Goal: Task Accomplishment & Management: Use online tool/utility

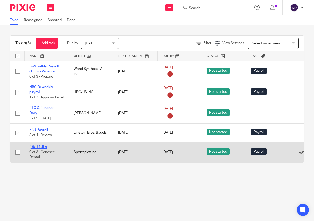
click at [43, 149] on link "[DATE] JEs" at bounding box center [37, 147] width 17 height 4
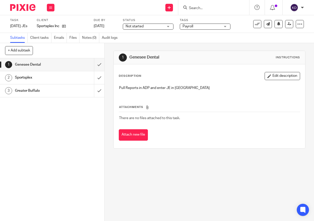
click at [255, 26] on icon at bounding box center [257, 24] width 5 height 5
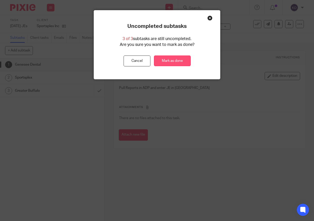
click at [164, 59] on link "Mark as done" at bounding box center [172, 61] width 37 height 11
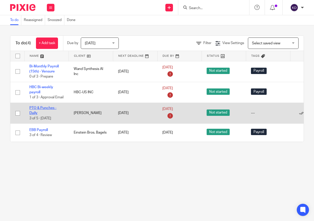
click at [40, 113] on link "PTO & Punches - Daily" at bounding box center [42, 110] width 27 height 9
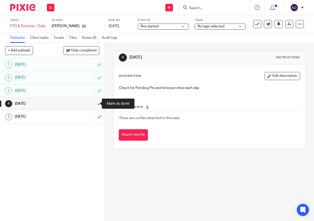
click at [96, 105] on input "submit" at bounding box center [52, 103] width 104 height 13
